Goal: Information Seeking & Learning: Learn about a topic

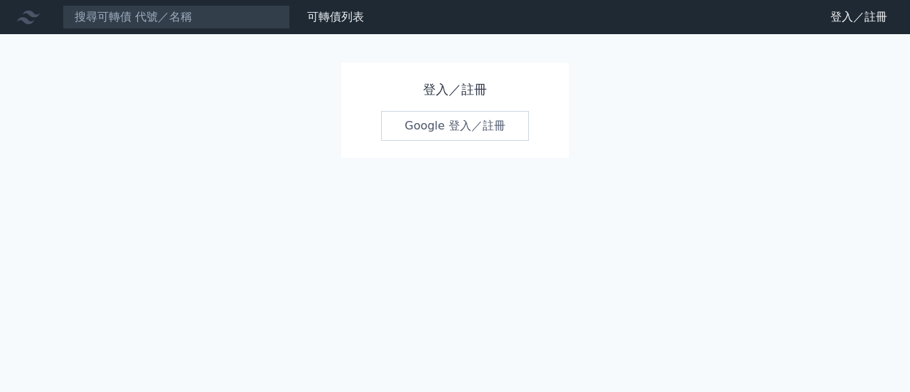
click at [433, 131] on link "Google 登入／註冊" at bounding box center [455, 126] width 148 height 30
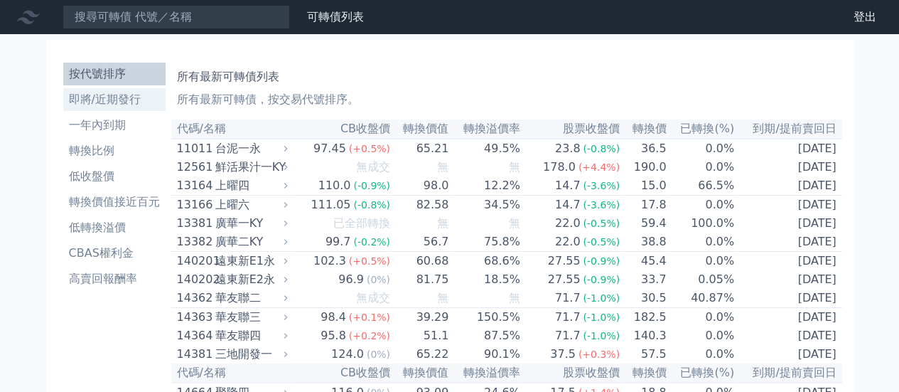
click at [111, 100] on li "即將/近期發行" at bounding box center [114, 99] width 102 height 17
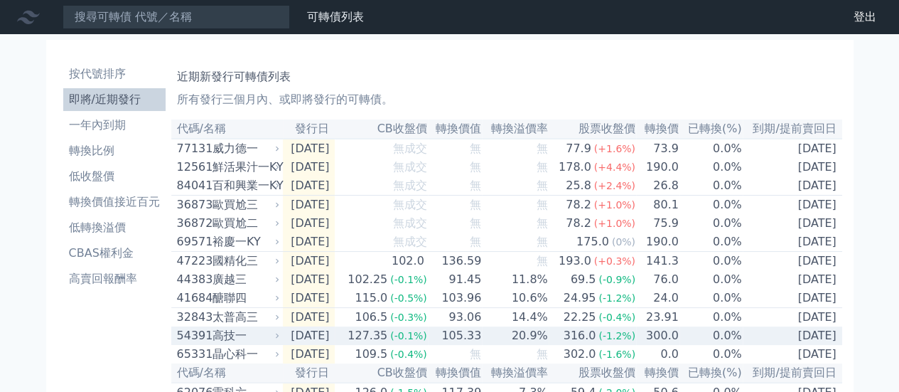
click at [335, 345] on td "[DATE]" at bounding box center [309, 335] width 53 height 18
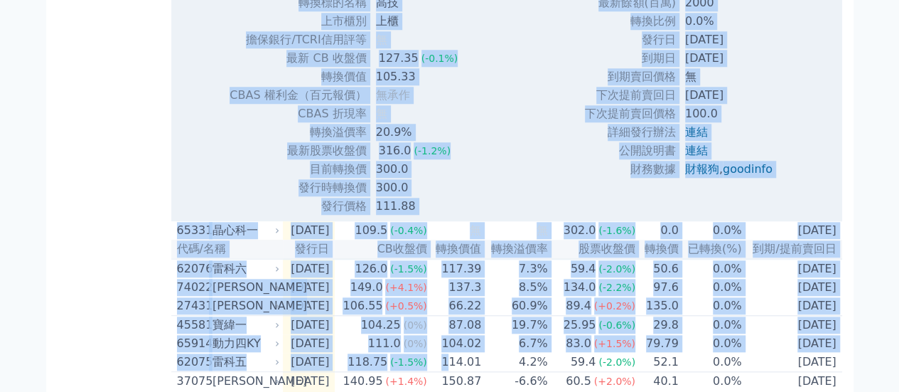
scroll to position [682, 0]
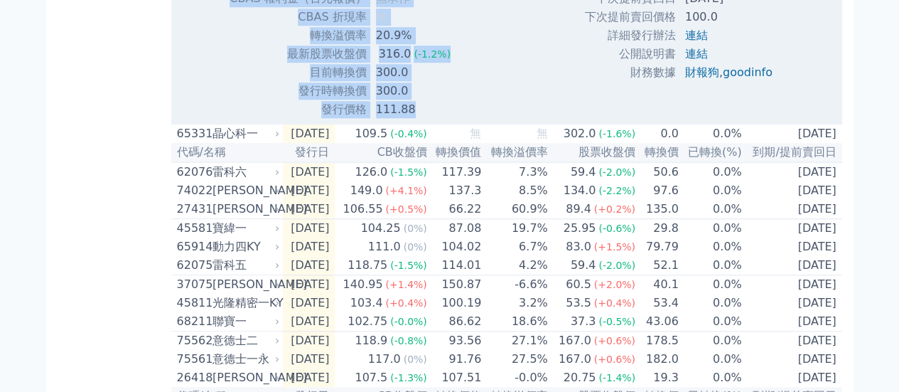
drag, startPoint x: 309, startPoint y: 158, endPoint x: 409, endPoint y: 131, distance: 103.8
copy tbody "lorem ips dolors am cons ad elit/SEDDoeiu t in UT lab 622.42 (-2.0%) etdo 929.4…"
click at [452, 82] on td "300.0" at bounding box center [418, 72] width 102 height 18
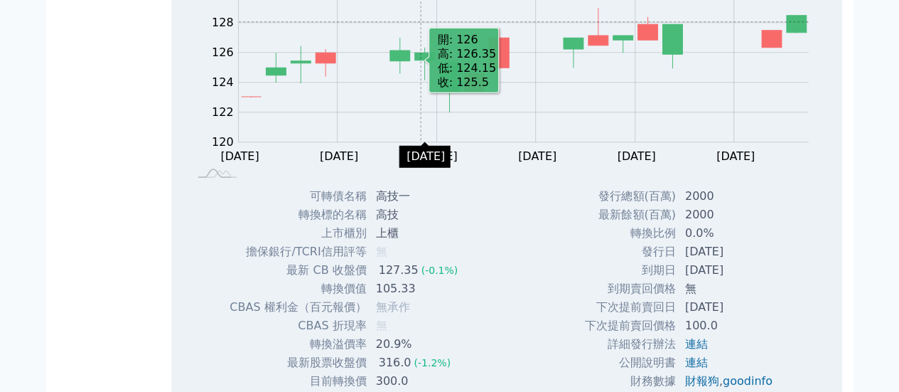
scroll to position [327, 0]
